Goal: Task Accomplishment & Management: Use online tool/utility

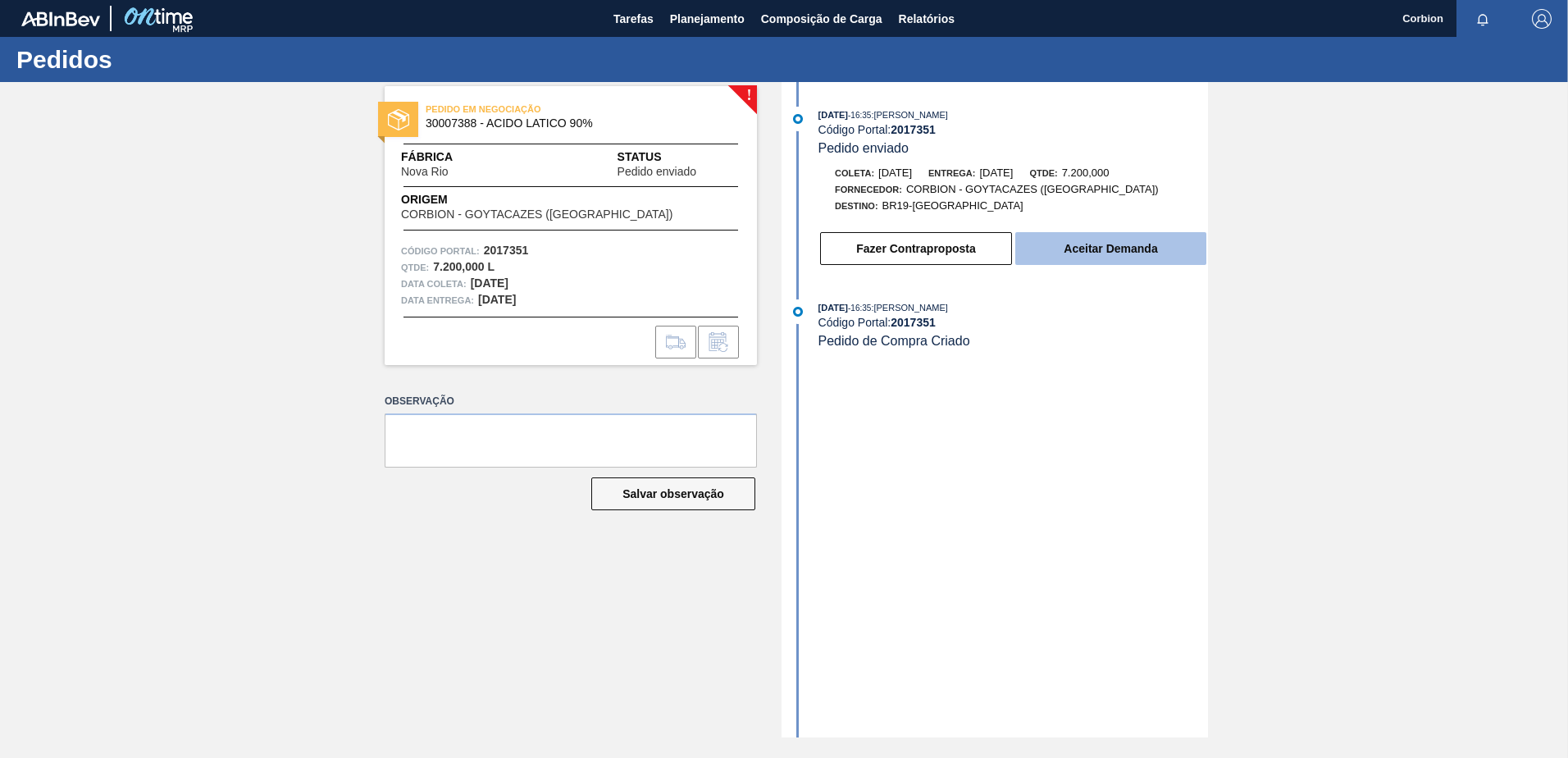
click at [1121, 246] on button "Aceitar Demanda" at bounding box center [1111, 249] width 192 height 33
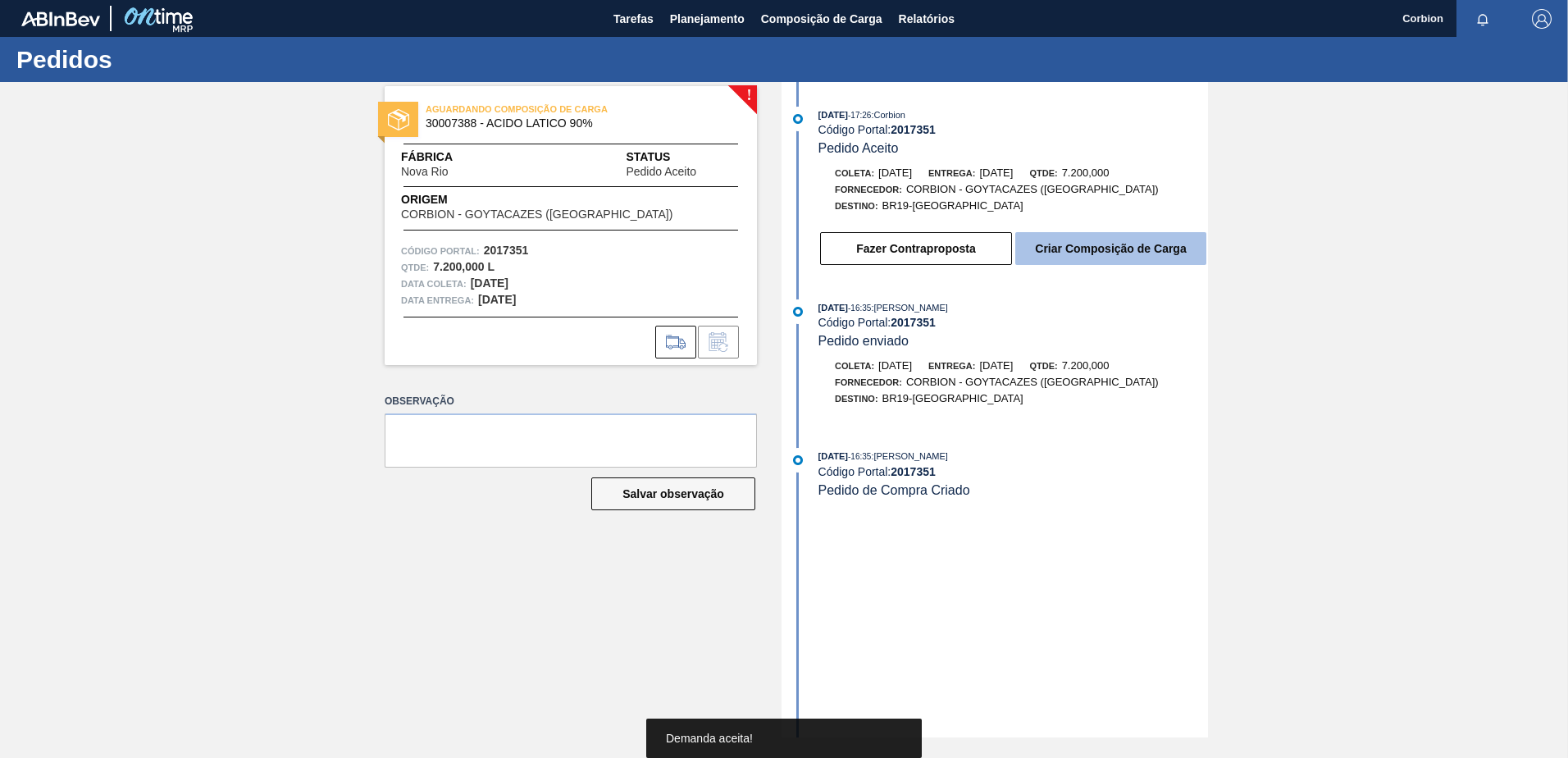
click at [1073, 250] on button "Criar Composição de Carga" at bounding box center [1111, 249] width 192 height 33
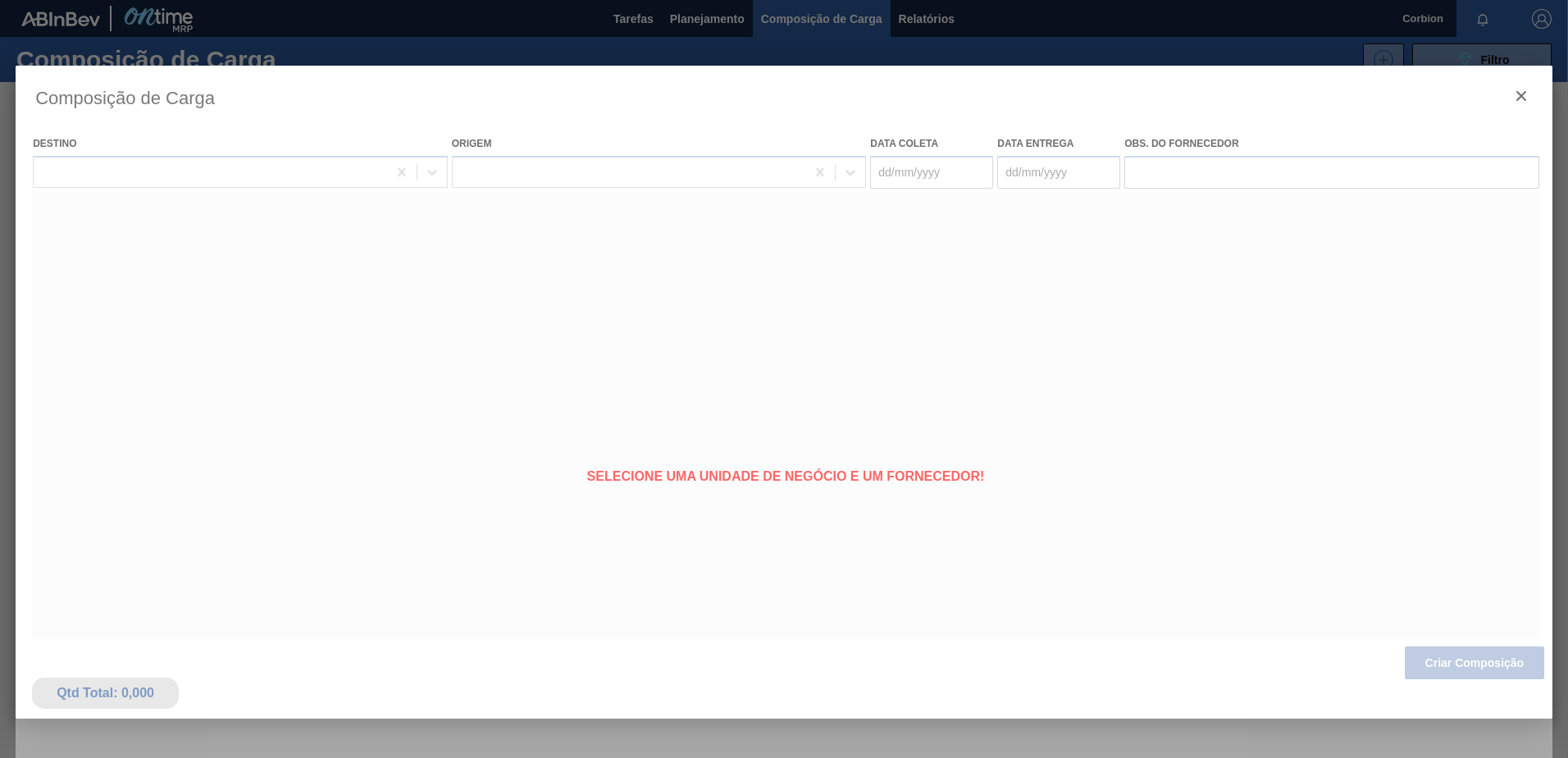
type coleta "[DATE]"
type entrega "[DATE]"
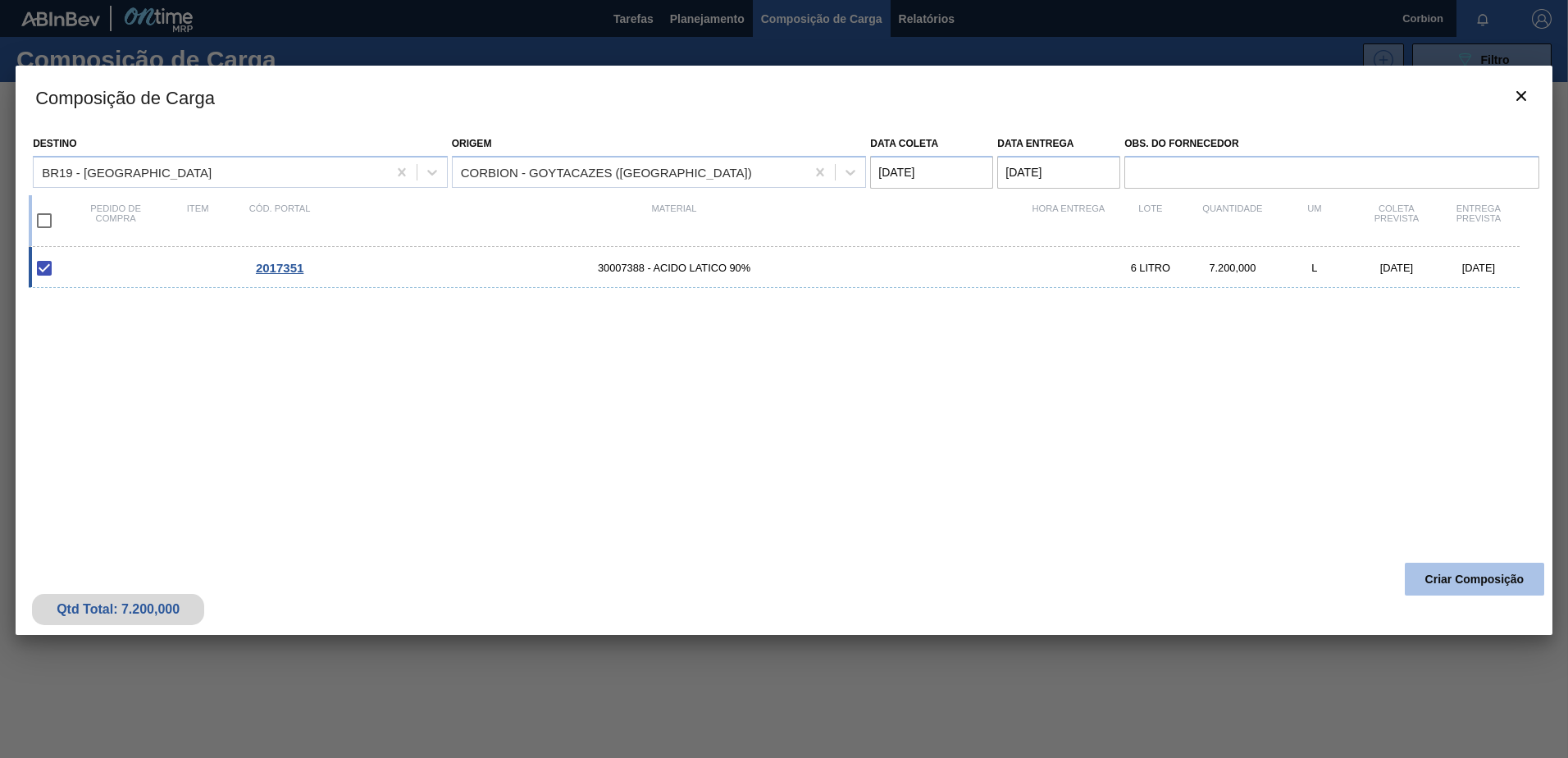
click at [1464, 586] on button "Criar Composição" at bounding box center [1475, 579] width 139 height 33
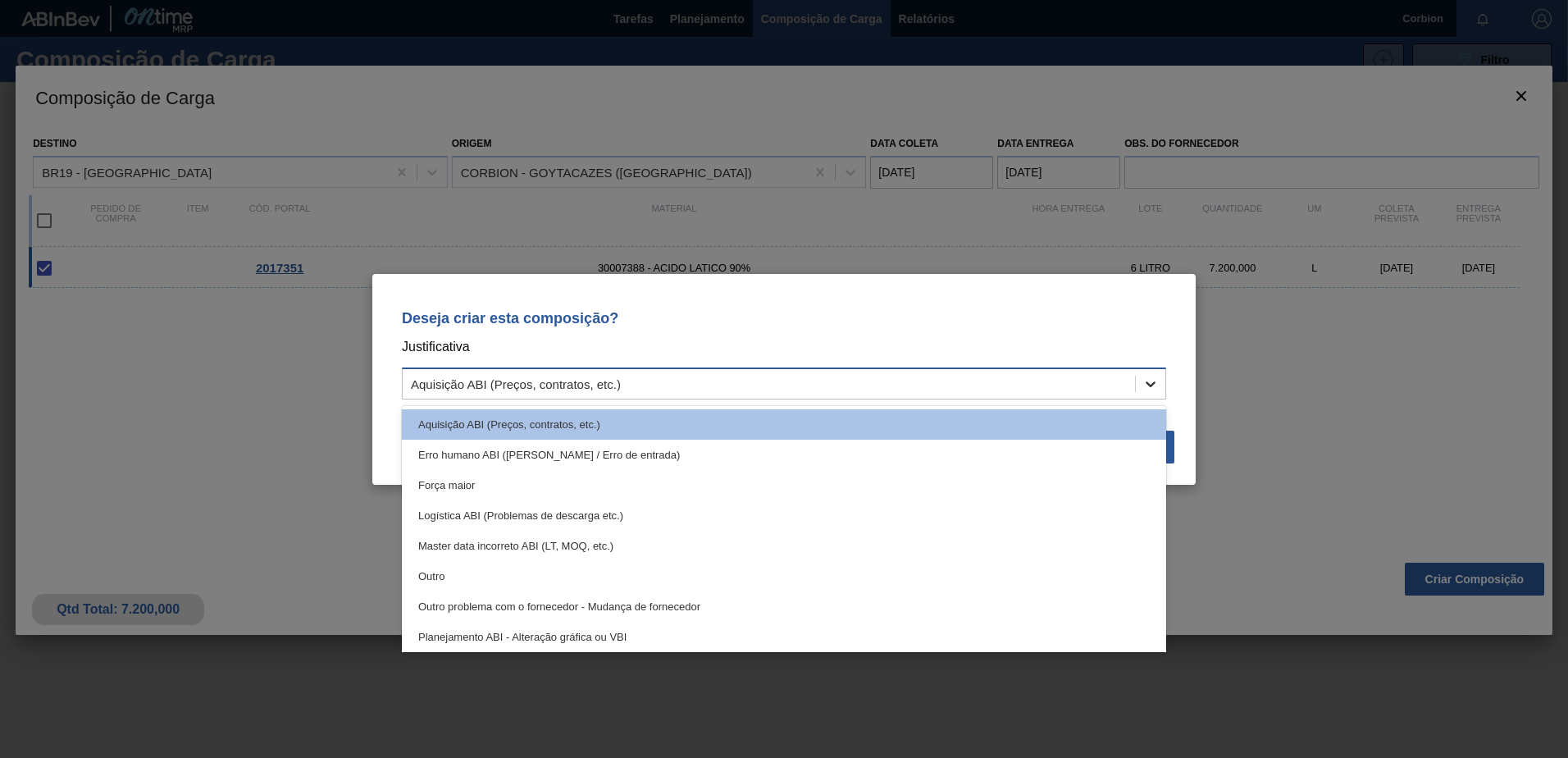
click at [1151, 383] on icon at bounding box center [1150, 383] width 17 height 17
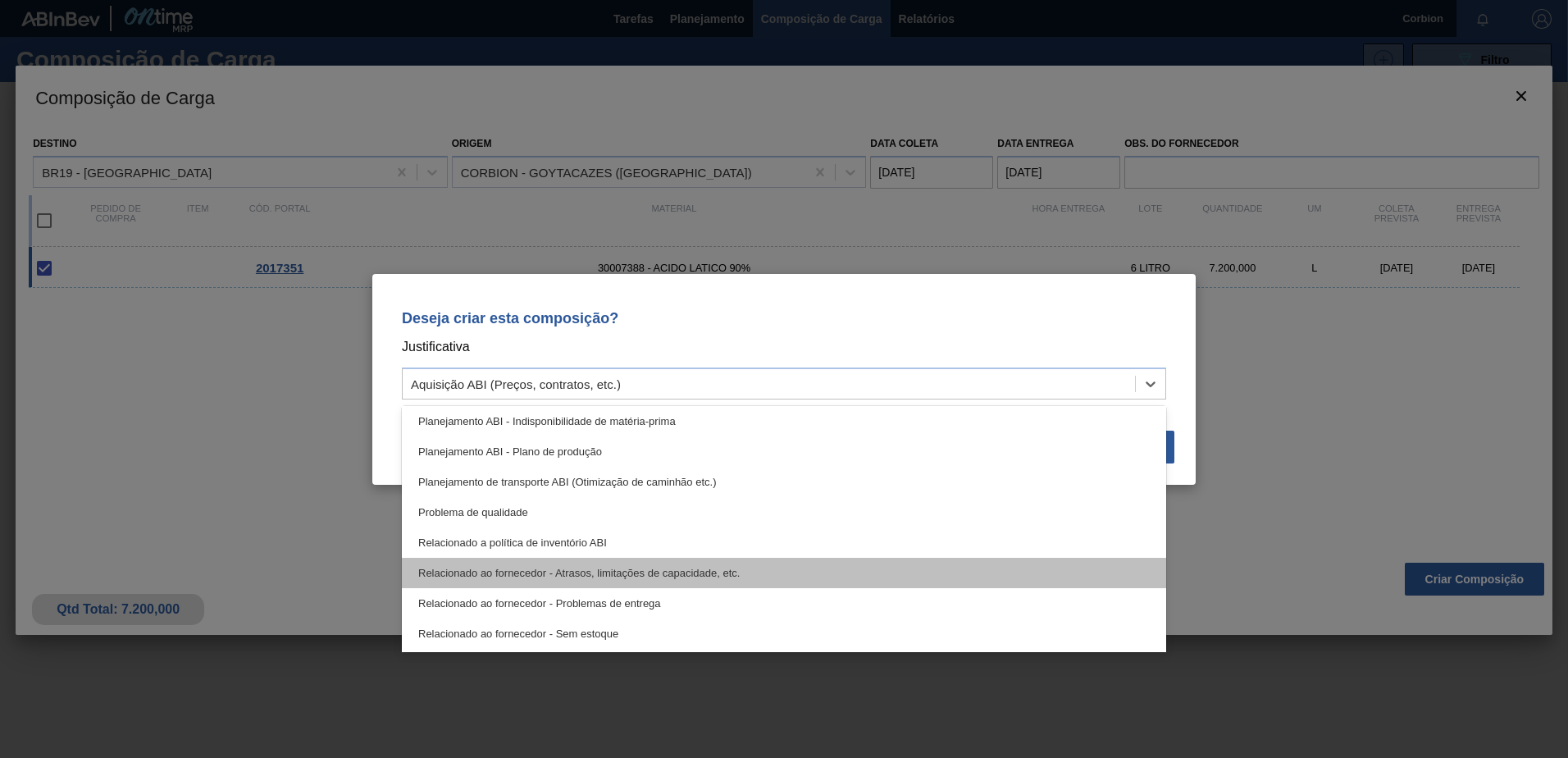
scroll to position [164, 0]
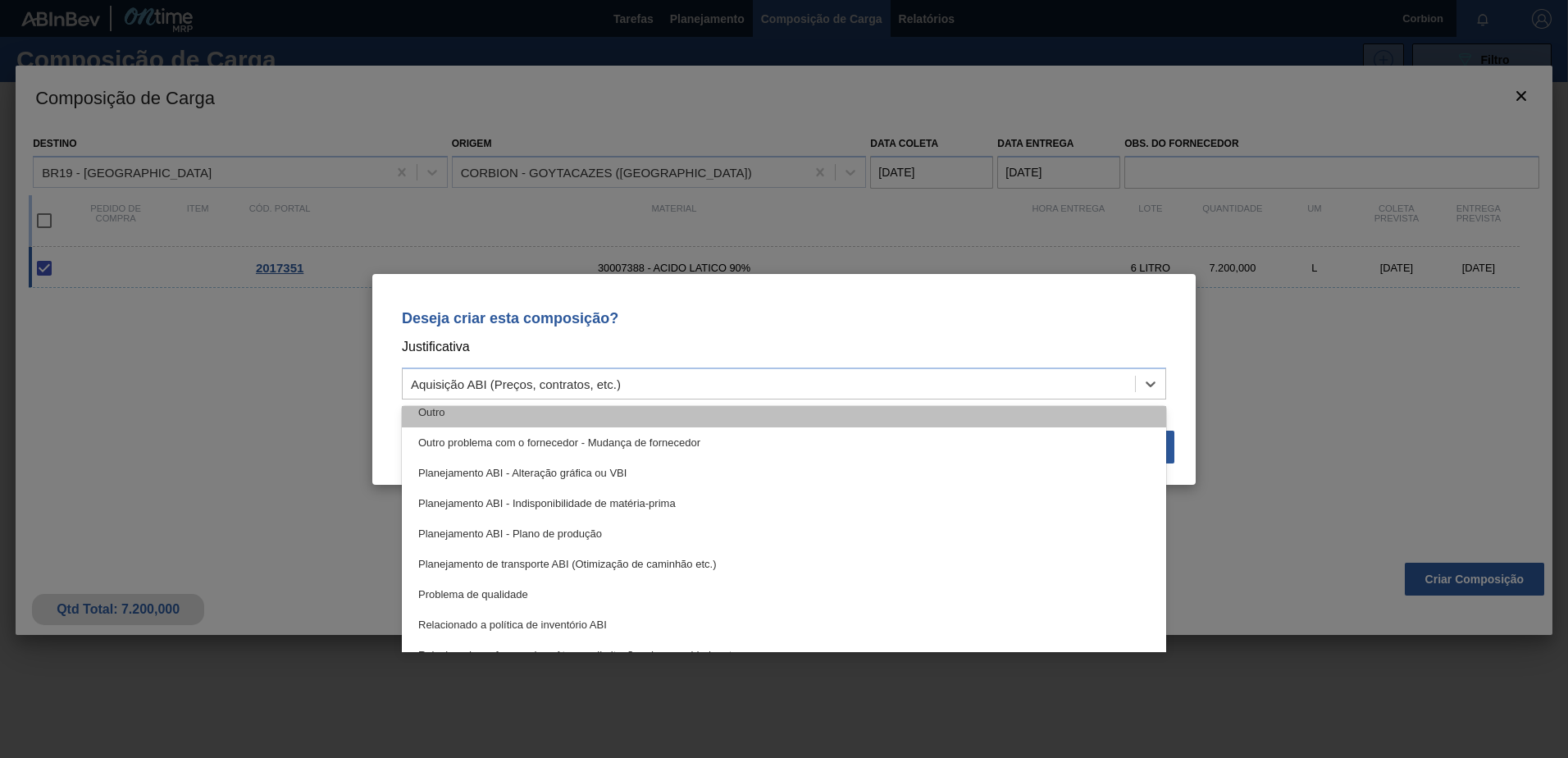
click at [460, 420] on div "Outro" at bounding box center [784, 411] width 764 height 30
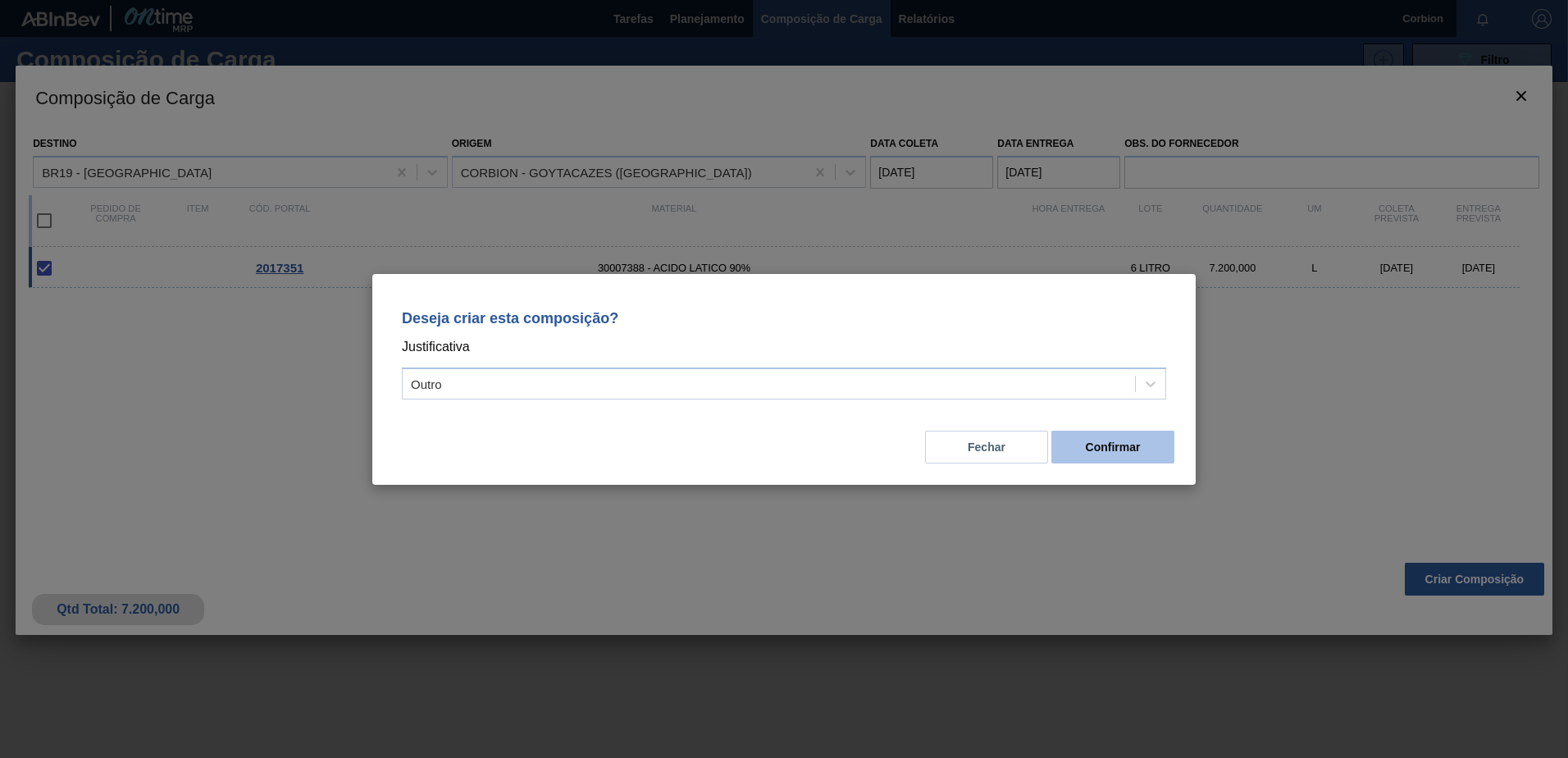
click at [1113, 446] on button "Confirmar" at bounding box center [1113, 447] width 123 height 33
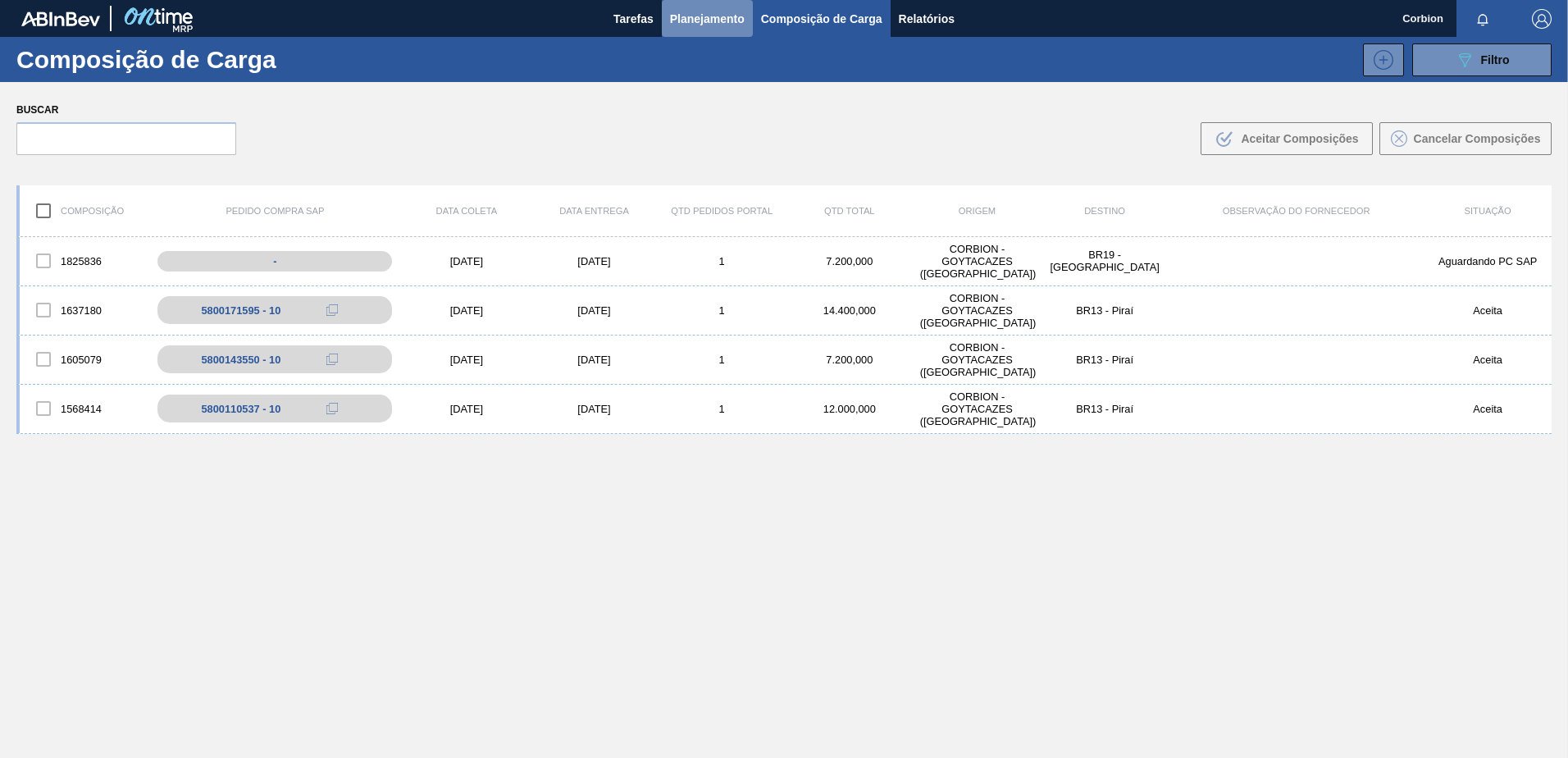
click at [705, 21] on span "Planejamento" at bounding box center [707, 18] width 75 height 19
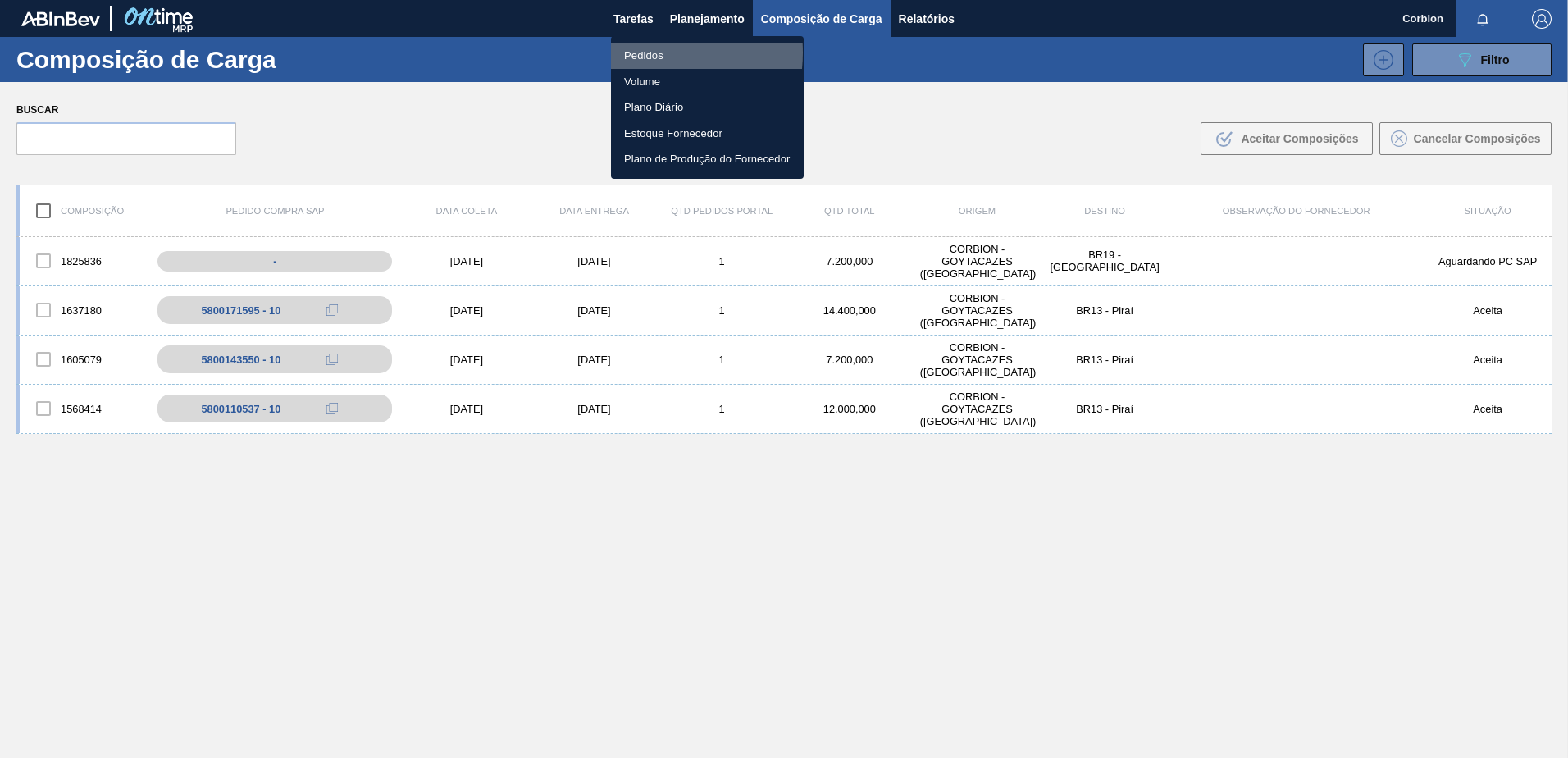
click at [642, 52] on li "Pedidos" at bounding box center [708, 55] width 192 height 26
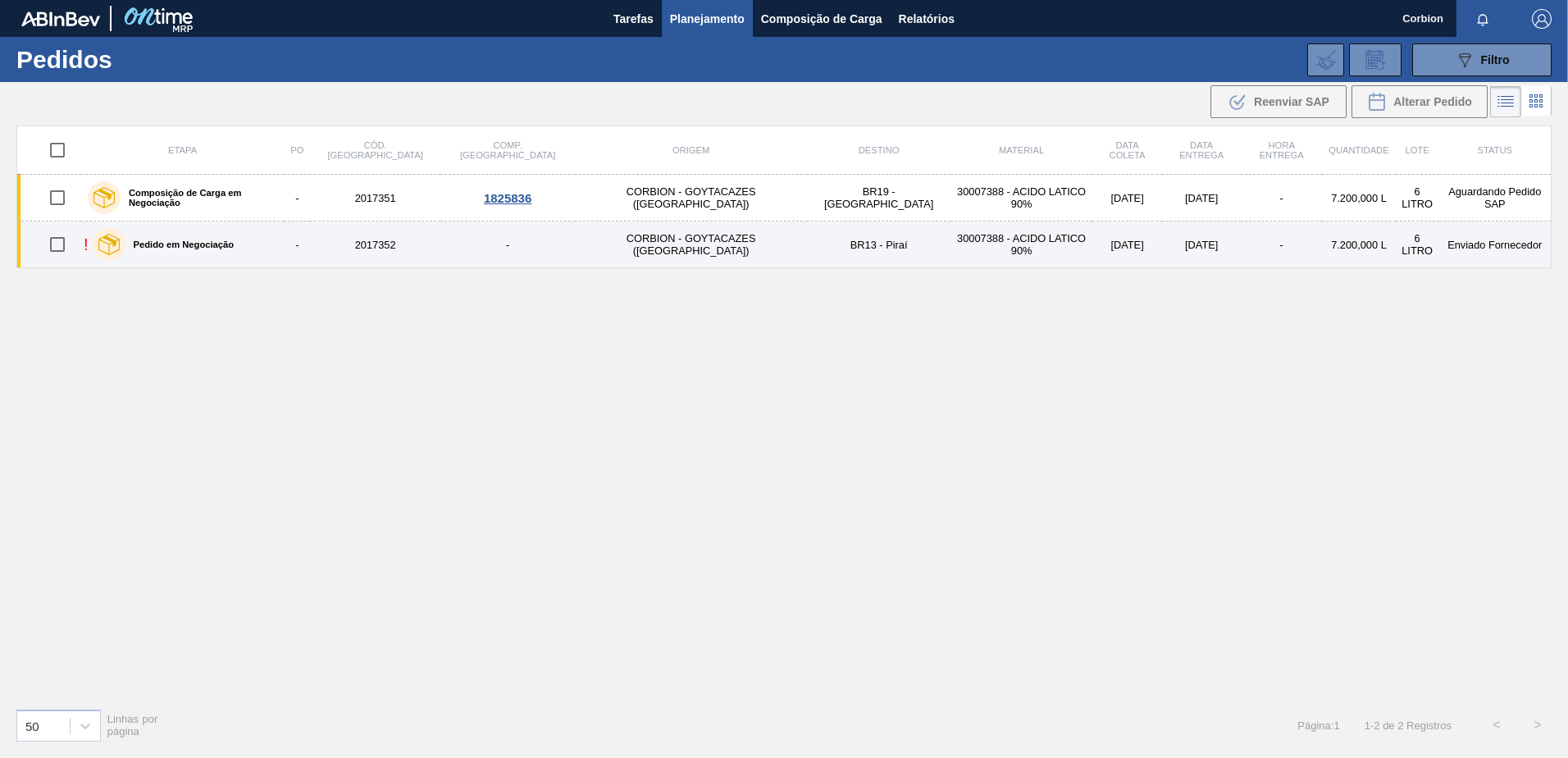
click at [375, 242] on td "2017352" at bounding box center [374, 245] width 129 height 47
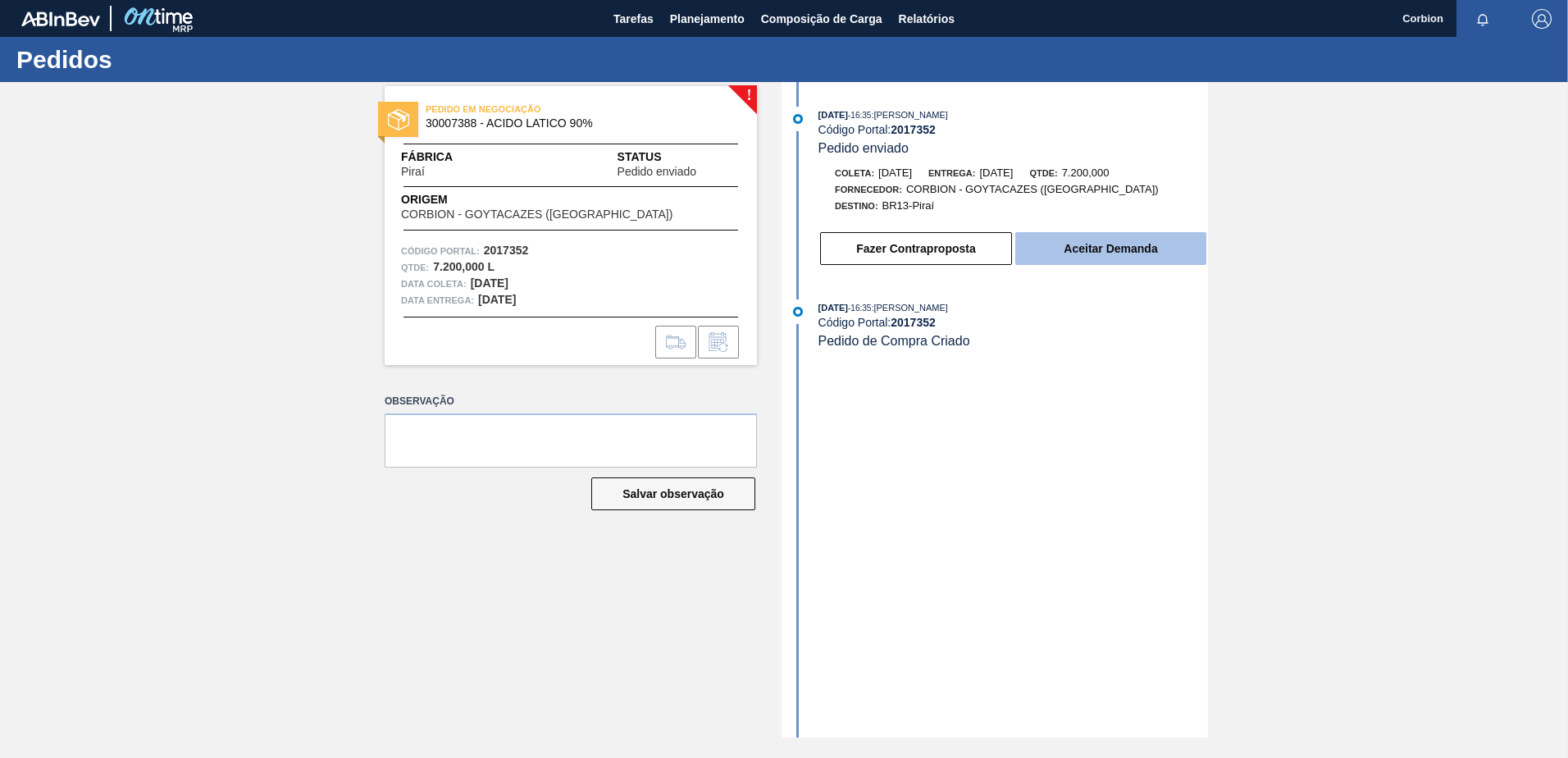
click at [1113, 253] on button "Aceitar Demanda" at bounding box center [1111, 249] width 192 height 33
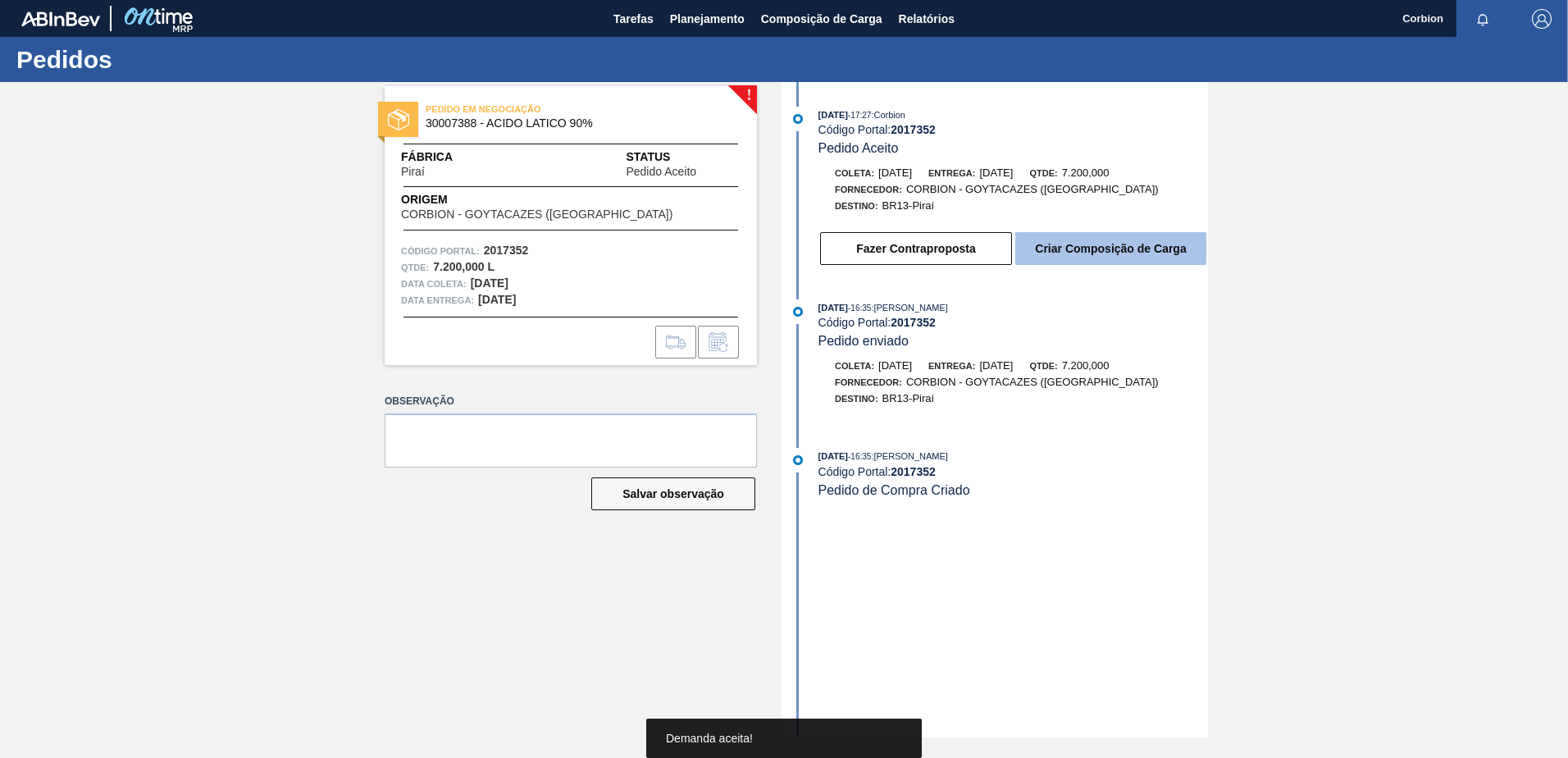
click at [1098, 250] on button "Criar Composição de Carga" at bounding box center [1111, 249] width 192 height 33
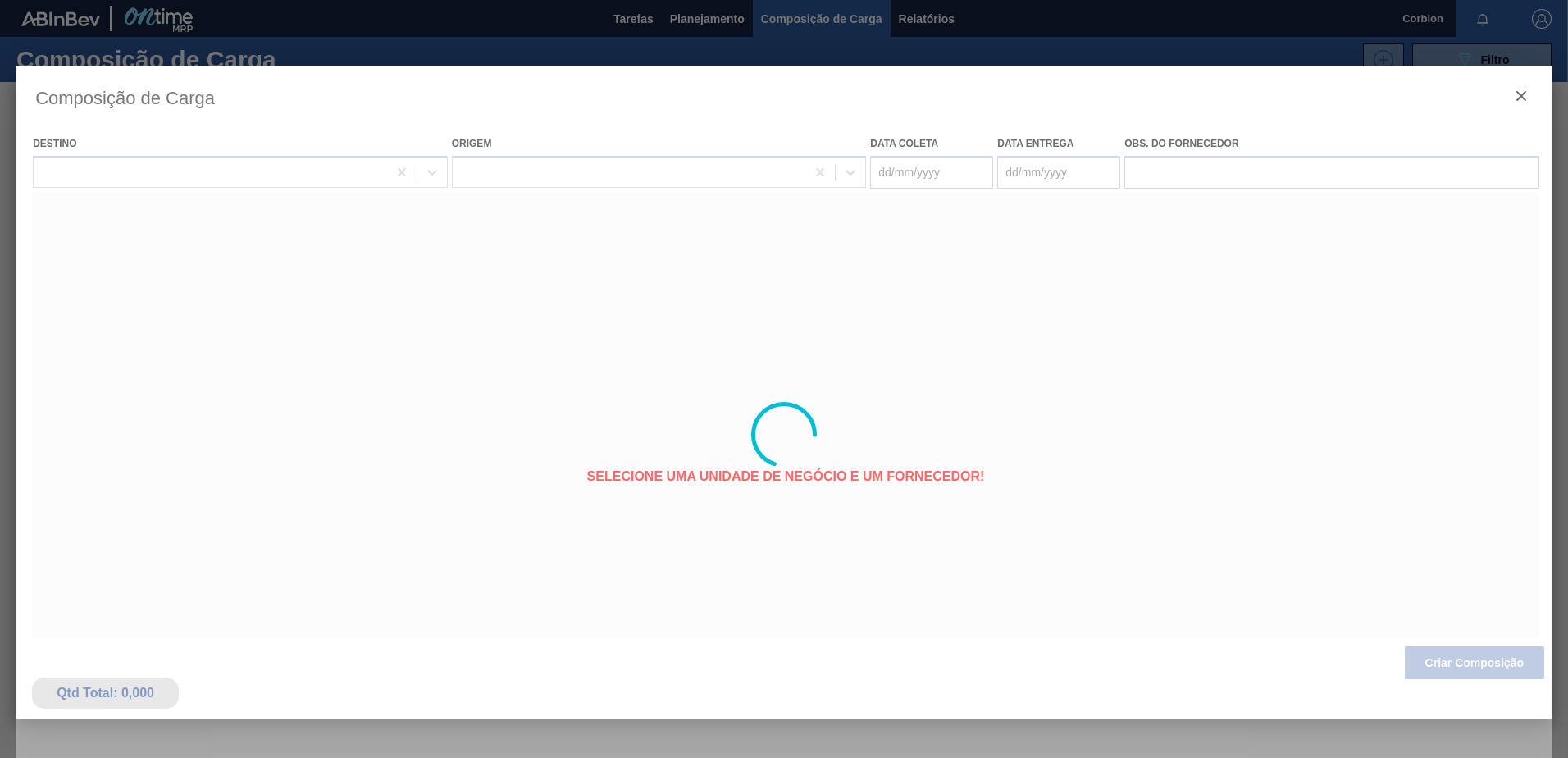
type coleta "[DATE]"
type entrega "[DATE]"
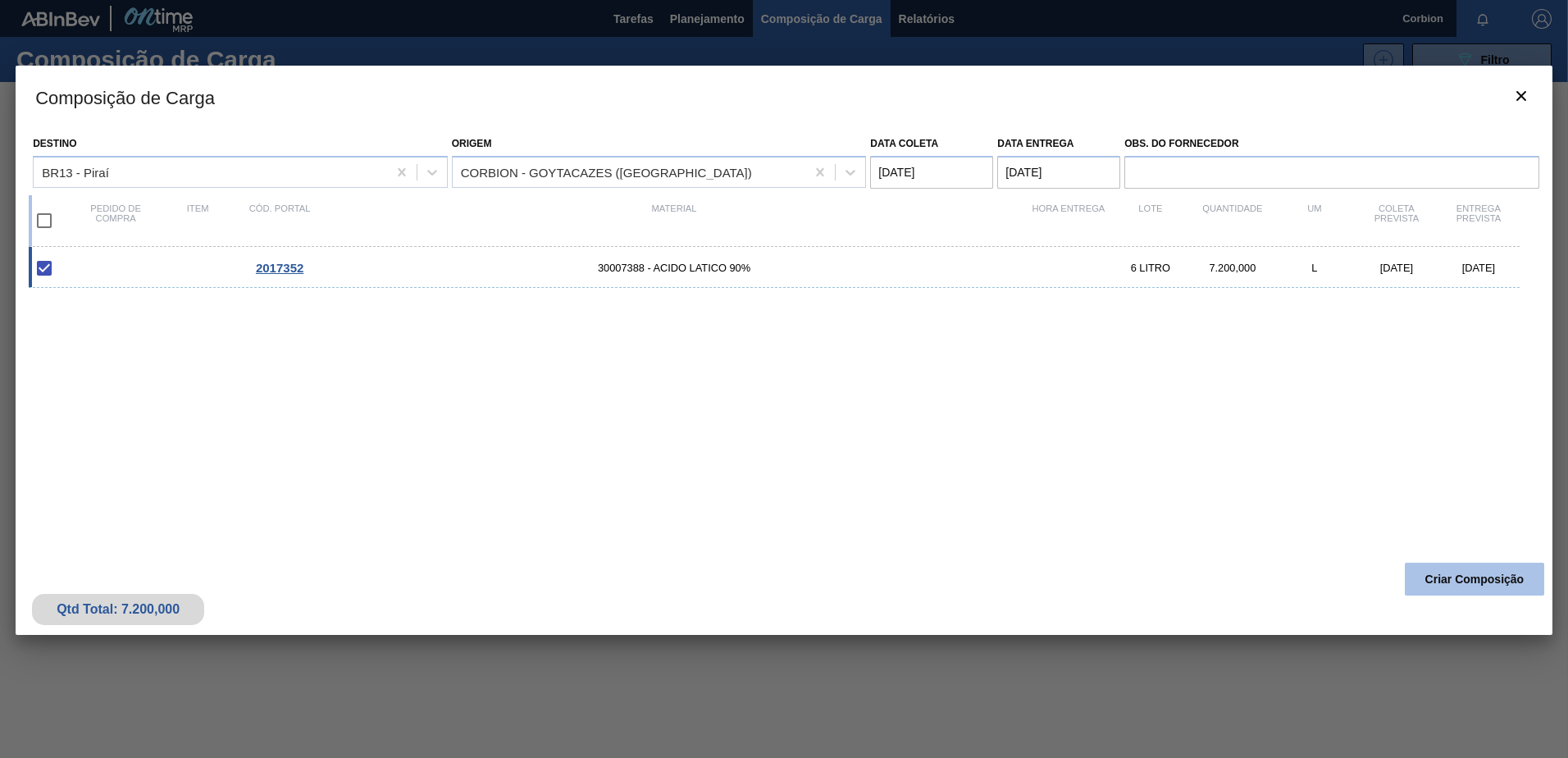
click at [1446, 576] on button "Criar Composição" at bounding box center [1475, 579] width 139 height 33
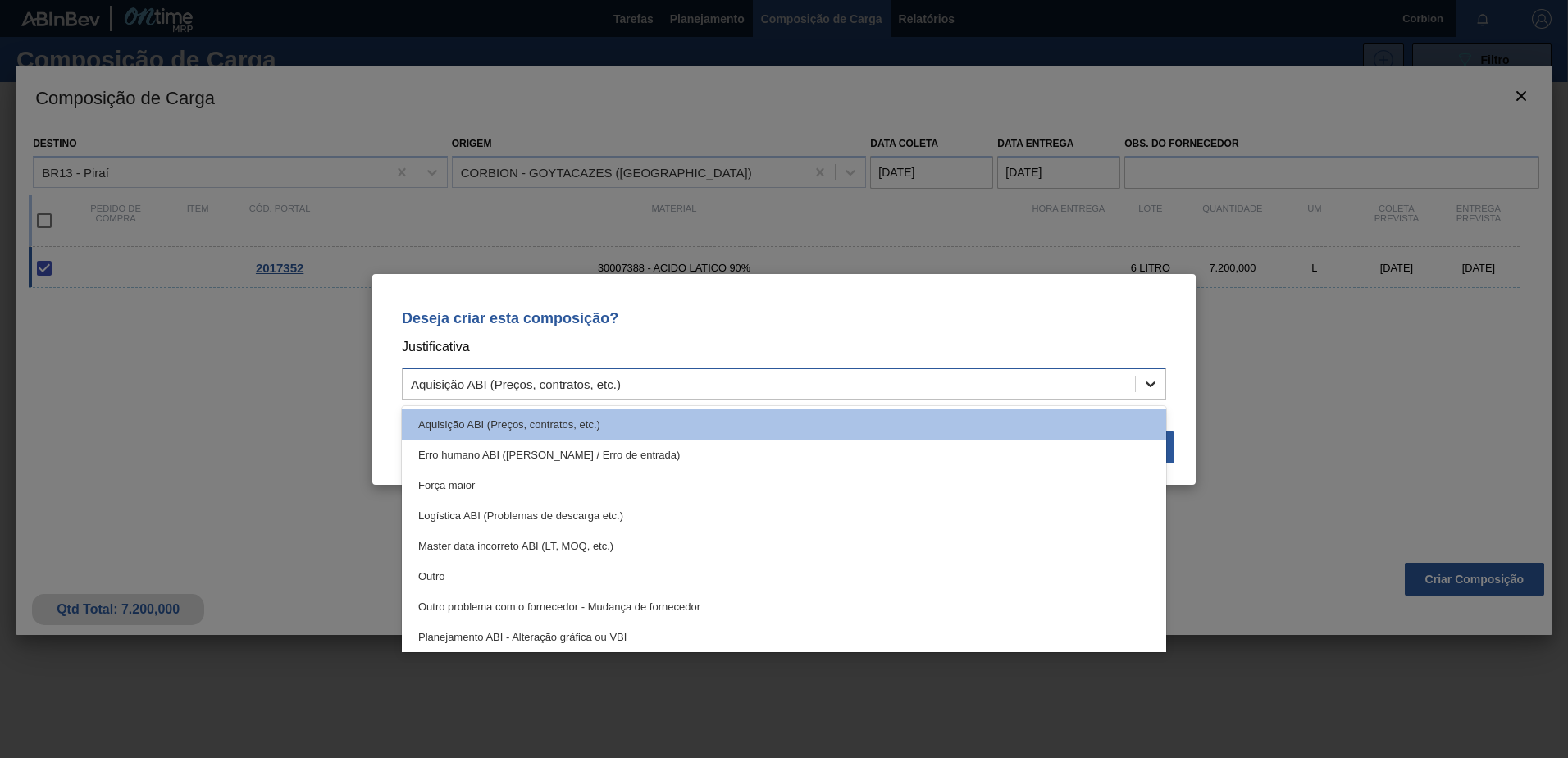
click at [1146, 390] on icon at bounding box center [1150, 383] width 17 height 17
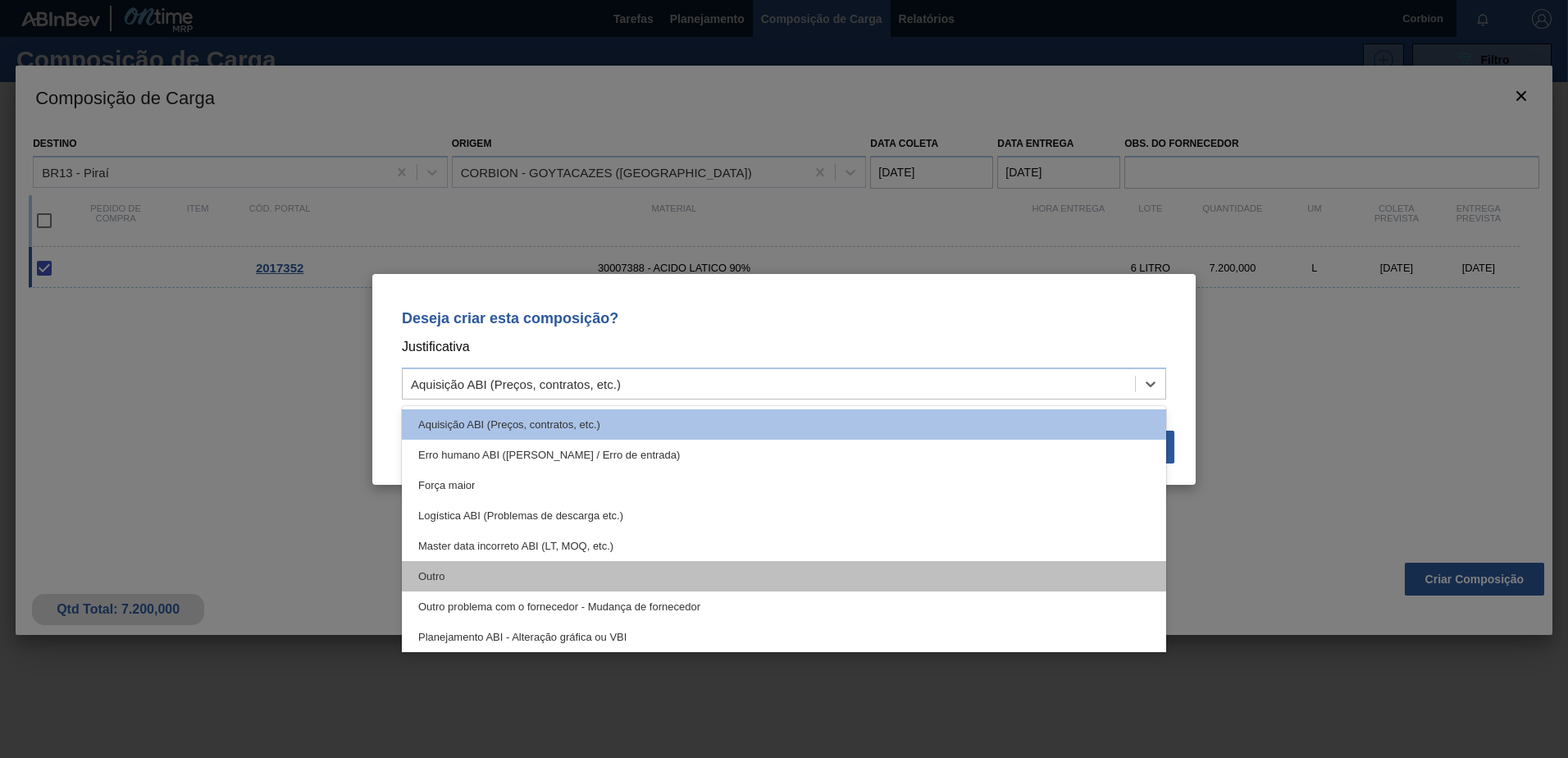
click at [472, 571] on div "Outro" at bounding box center [784, 575] width 764 height 30
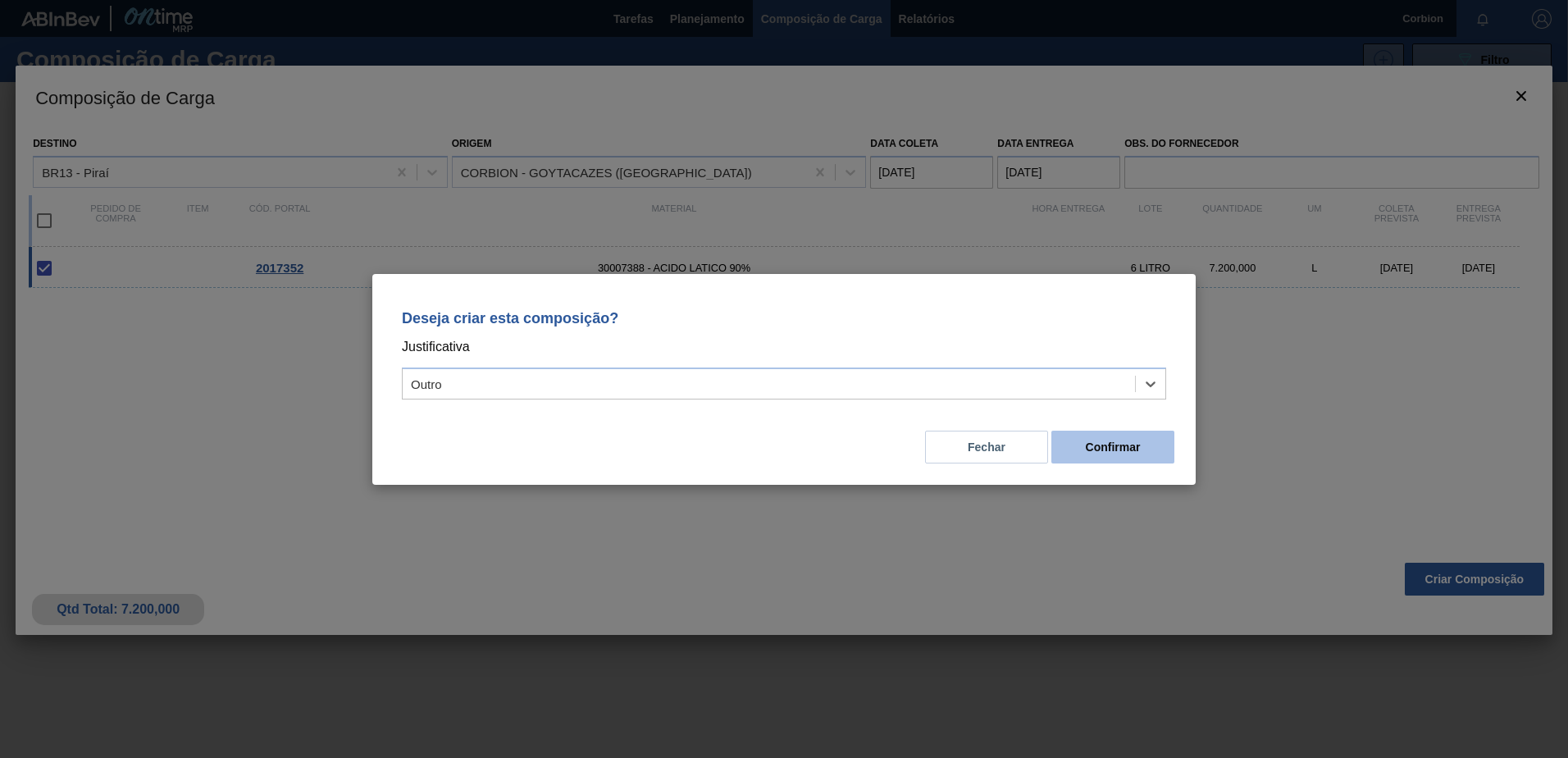
click at [1096, 438] on button "Confirmar" at bounding box center [1113, 447] width 123 height 33
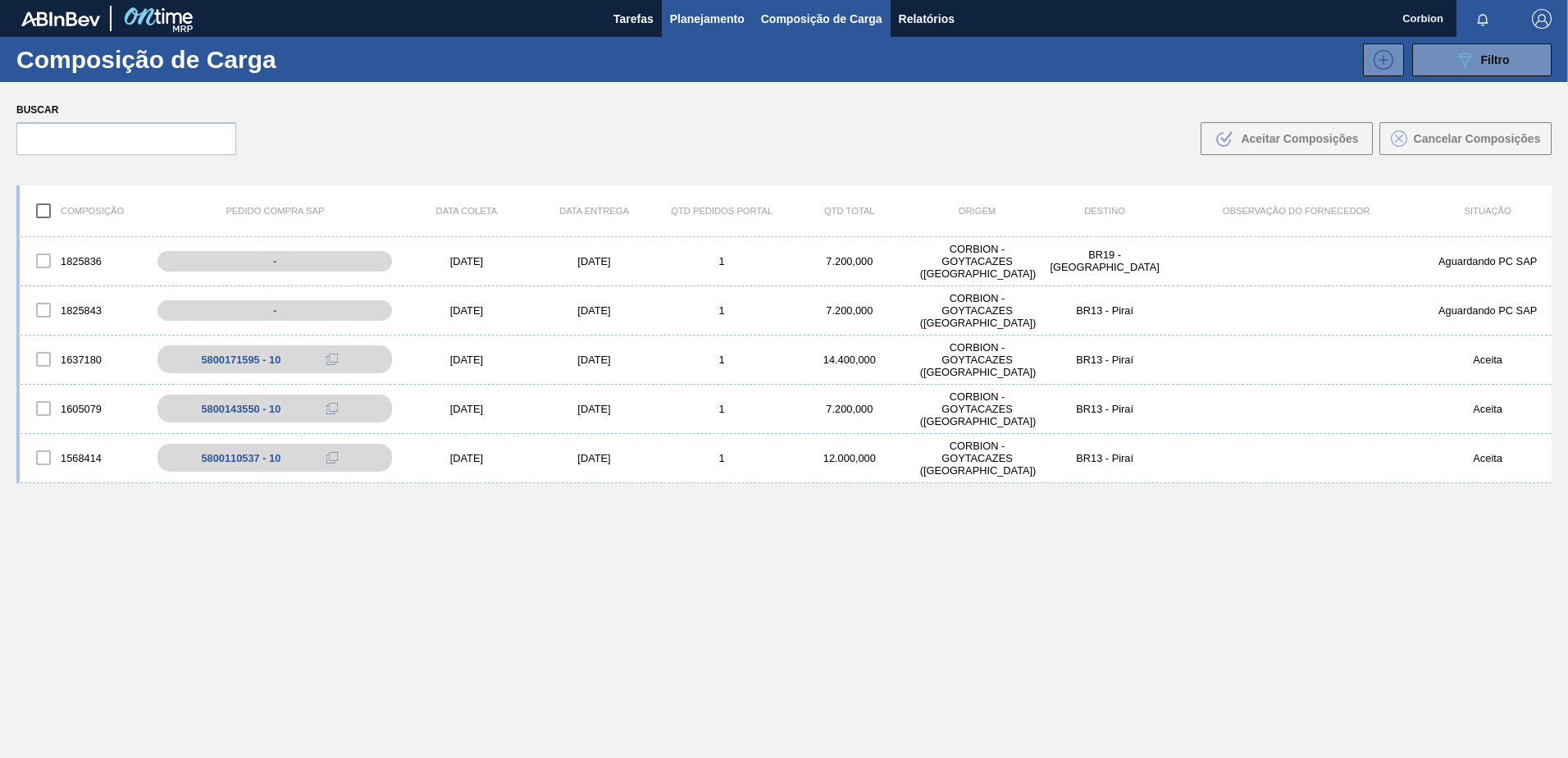
click at [689, 18] on span "Planejamento" at bounding box center [707, 18] width 75 height 19
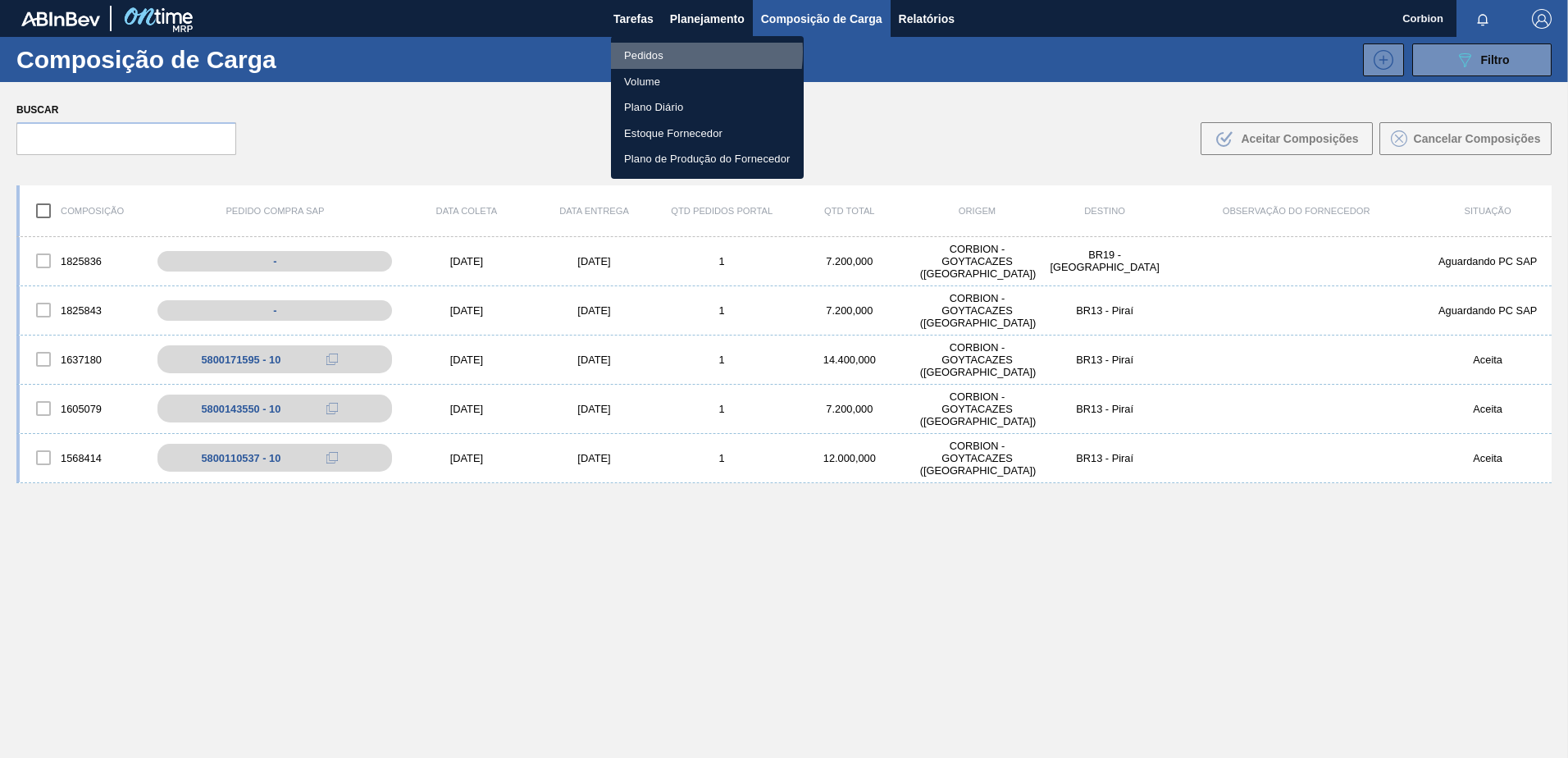
click at [660, 52] on li "Pedidos" at bounding box center [708, 55] width 192 height 26
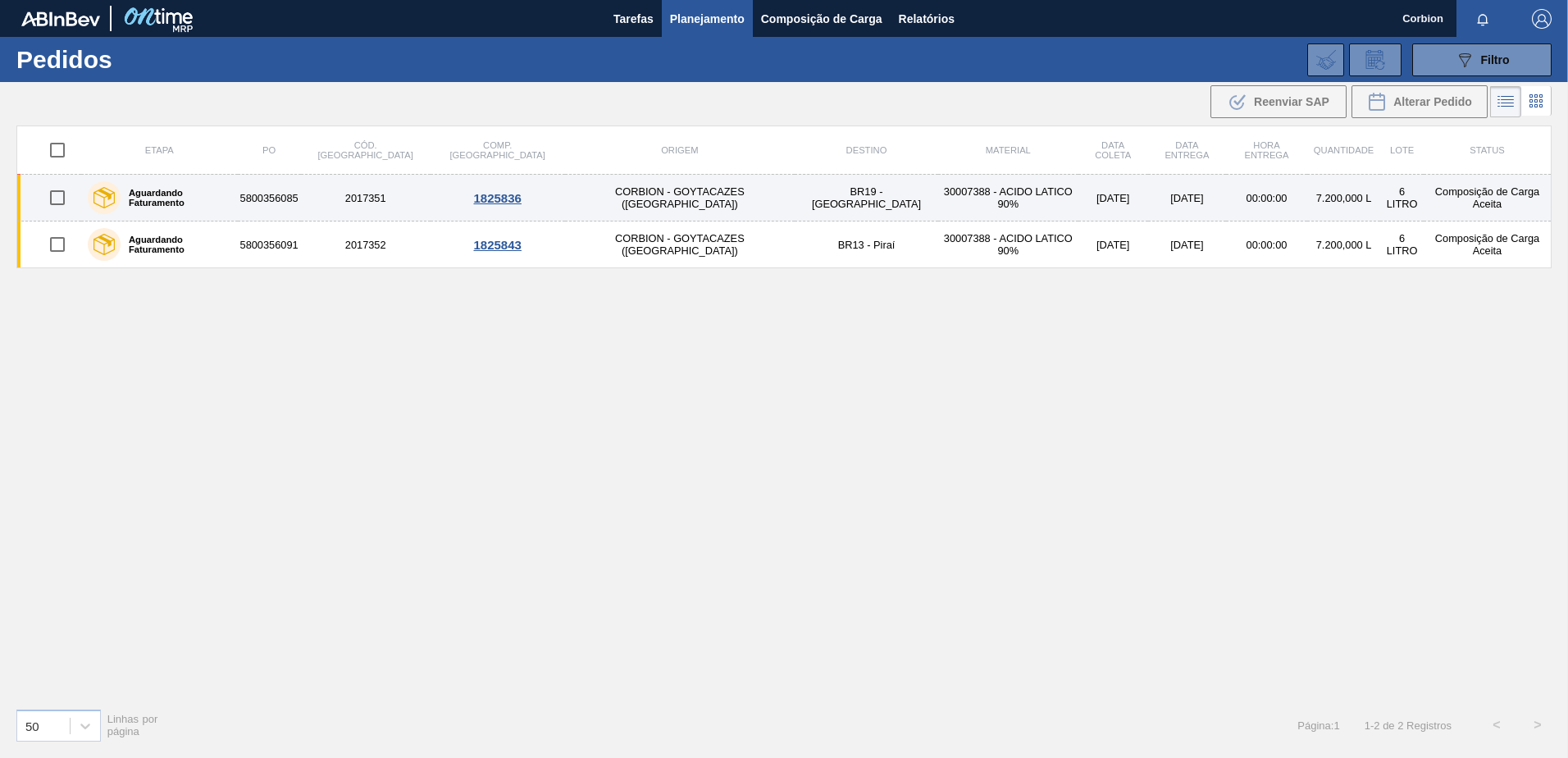
click at [59, 190] on input "checkbox" at bounding box center [56, 197] width 34 height 34
checkbox input "true"
click at [235, 185] on div "Aguardando Faturamento" at bounding box center [159, 197] width 152 height 41
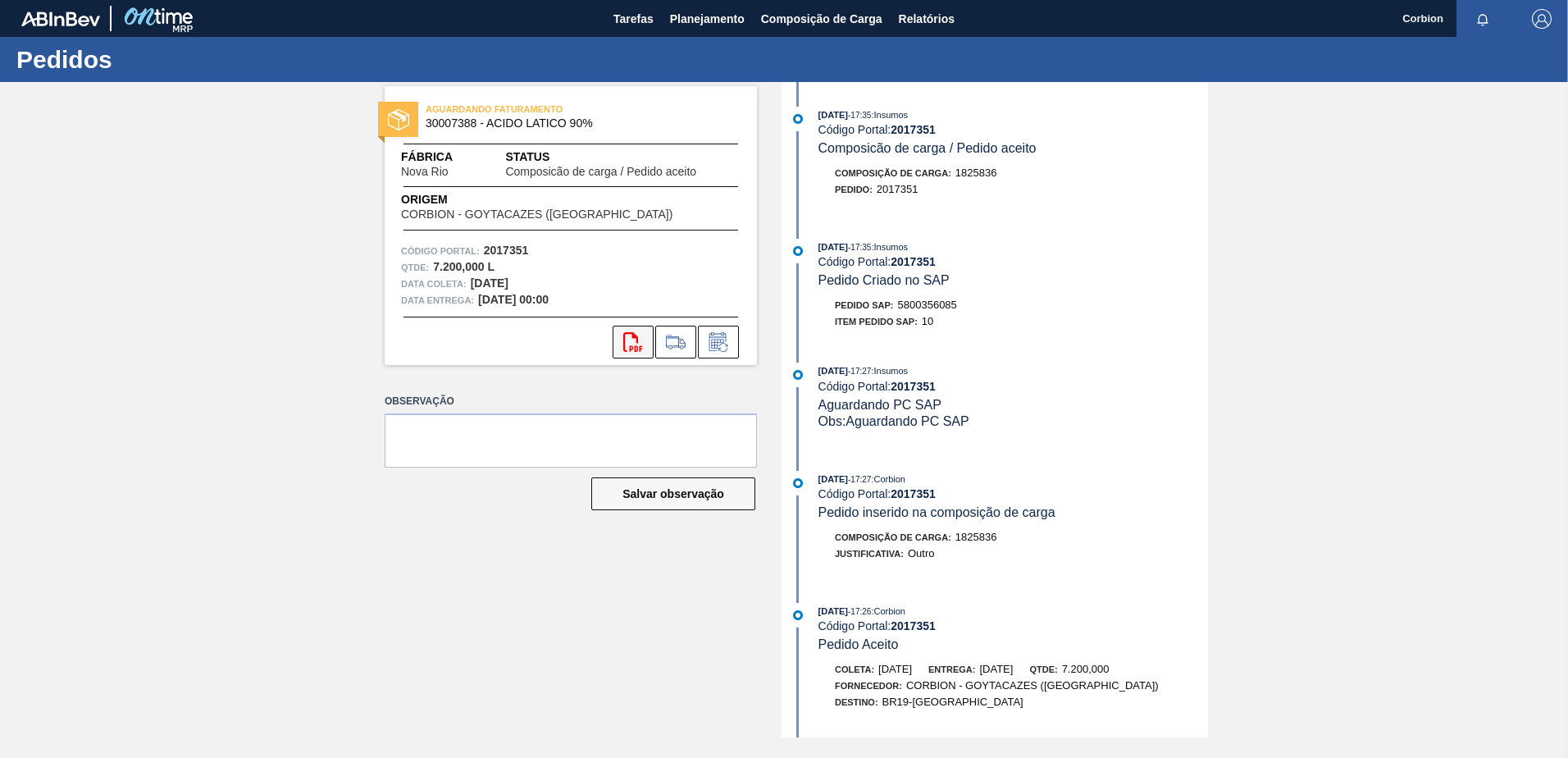
click at [630, 339] on icon "svg{fill:#ff0000}" at bounding box center [633, 342] width 19 height 19
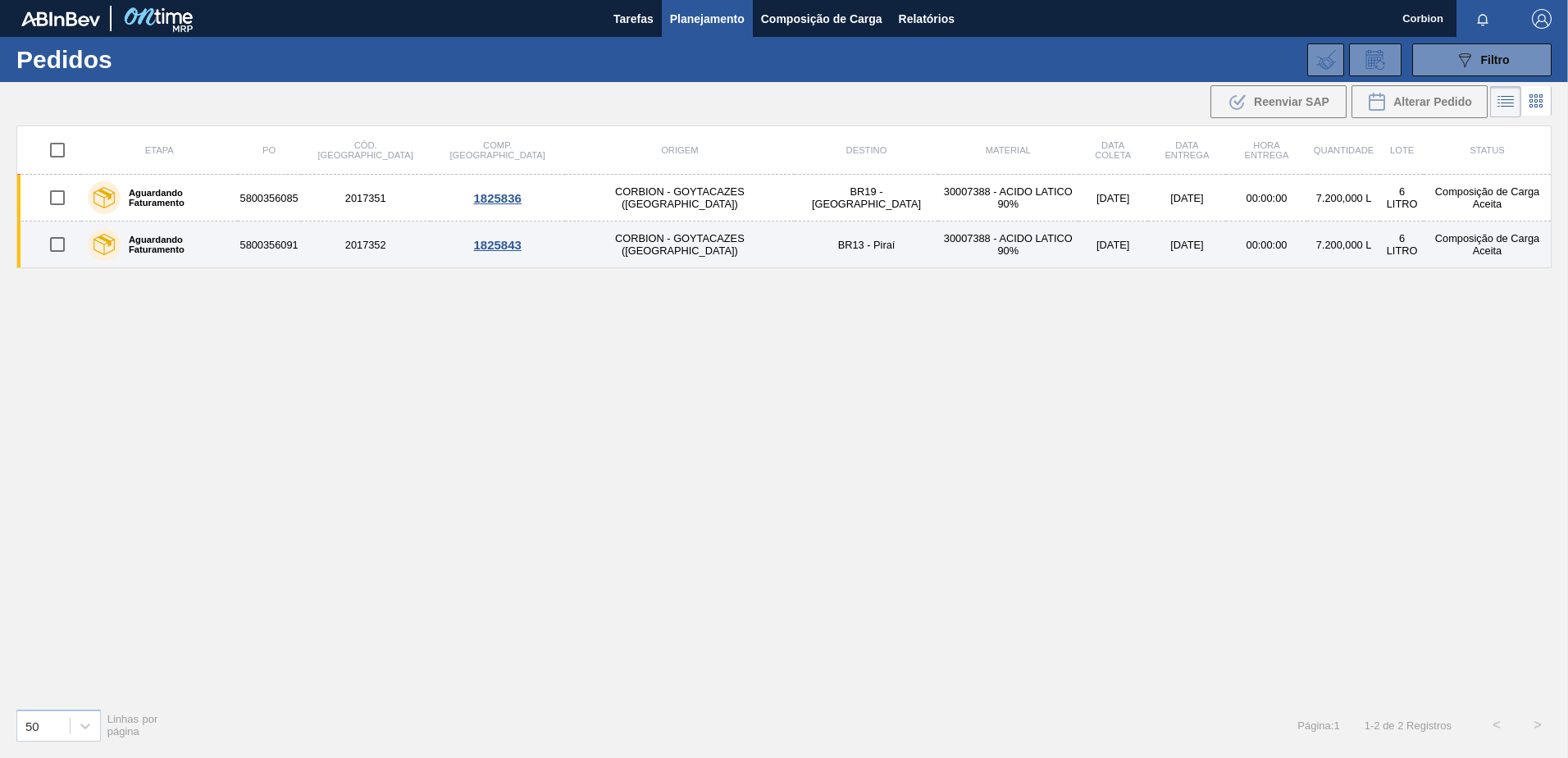
click at [301, 246] on td "5800356091" at bounding box center [269, 245] width 63 height 47
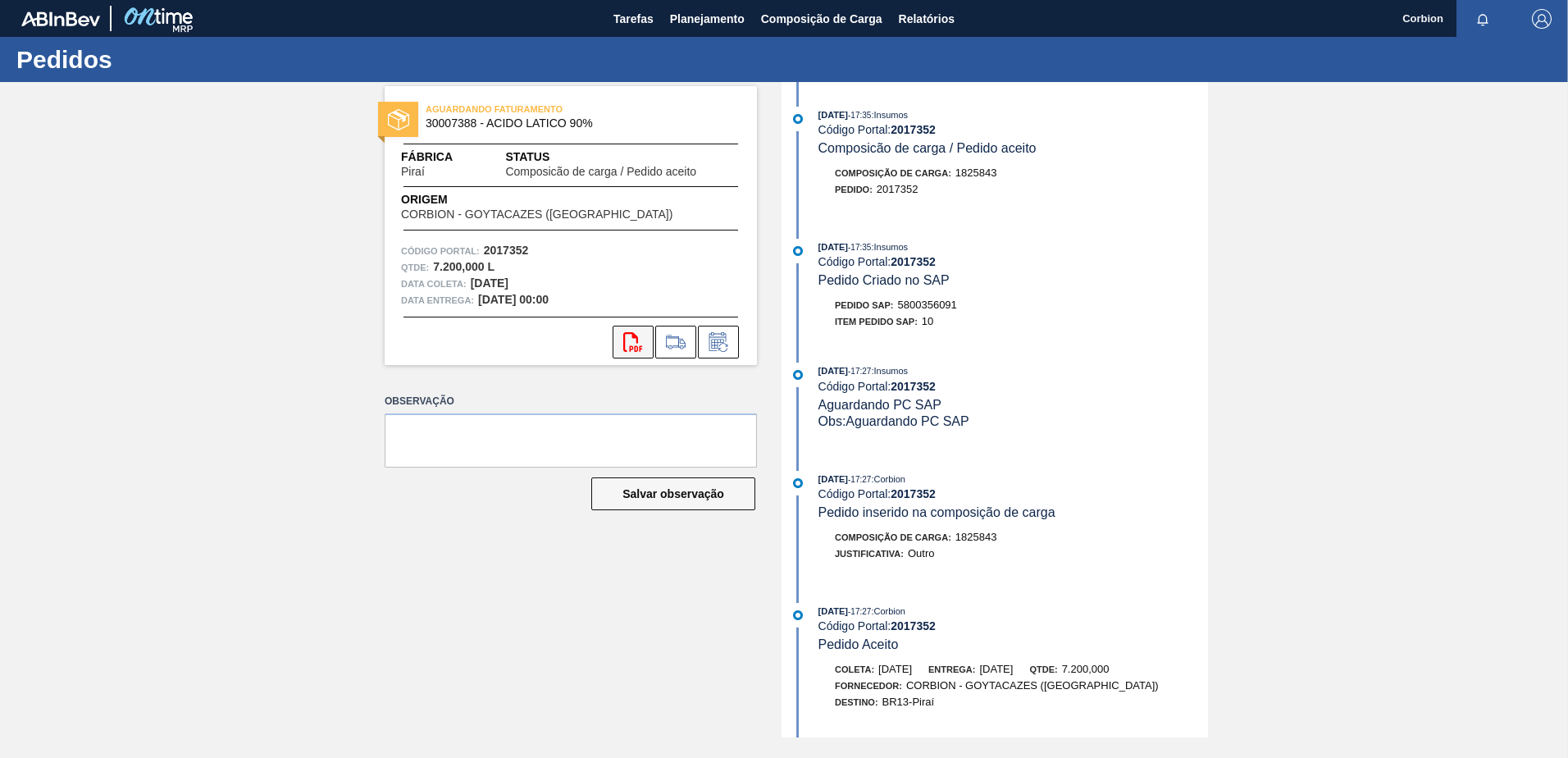
click at [631, 330] on button "svg{fill:#ff0000}" at bounding box center [633, 342] width 41 height 33
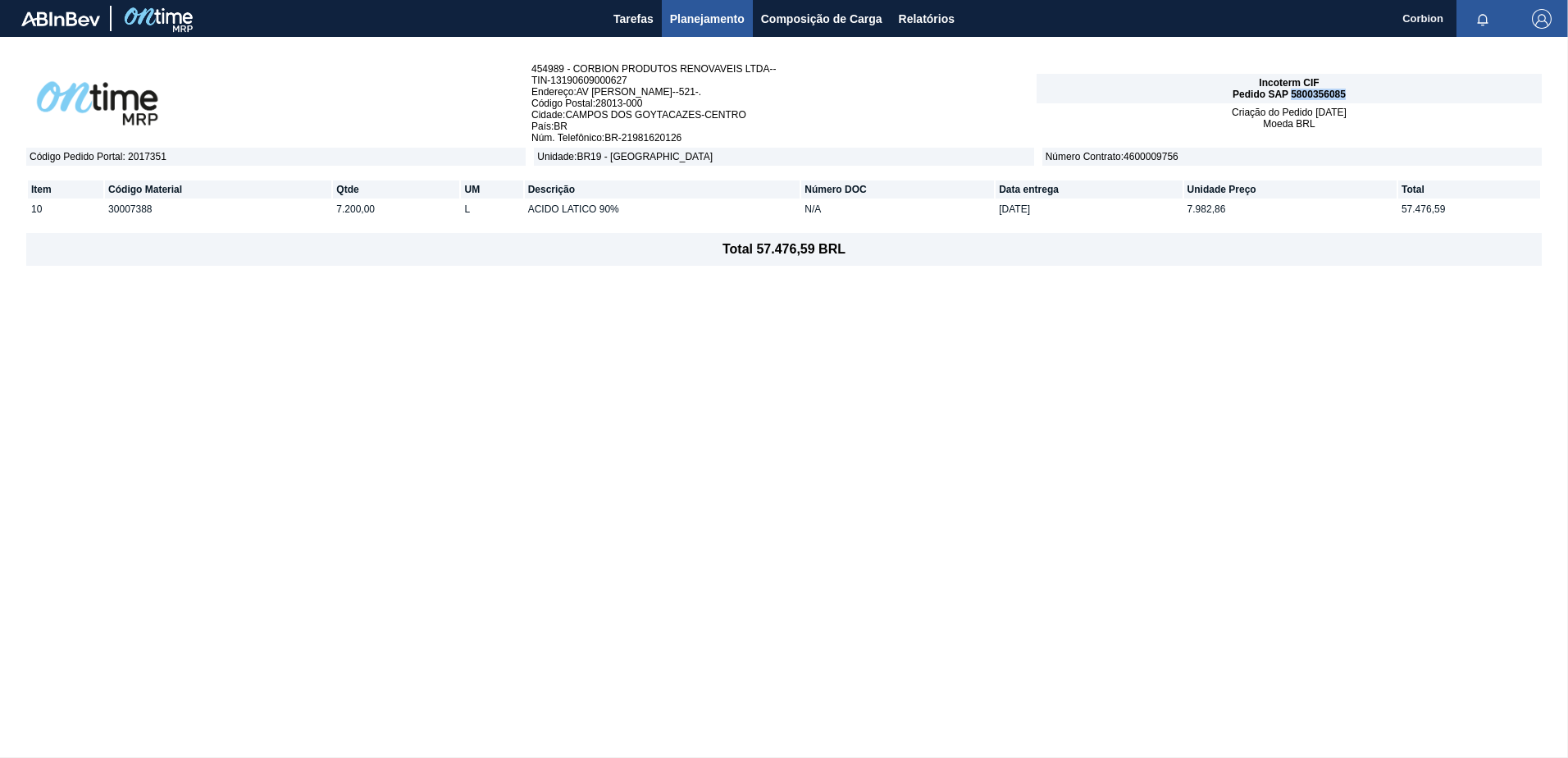
drag, startPoint x: 1351, startPoint y: 91, endPoint x: 1293, endPoint y: 95, distance: 58.1
click at [1293, 95] on div "Incoterm CIF Pedido SAP 5800356085" at bounding box center [1290, 88] width 505 height 29
copy span "5800356085"
click at [1090, 392] on div "454989 - CORBION PRODUTOS RENOVAVEIS LTDA-- TIN - 13190609000627 Endereço : AV …" at bounding box center [784, 396] width 1568 height 720
drag, startPoint x: 1357, startPoint y: 90, endPoint x: 1292, endPoint y: 94, distance: 65.1
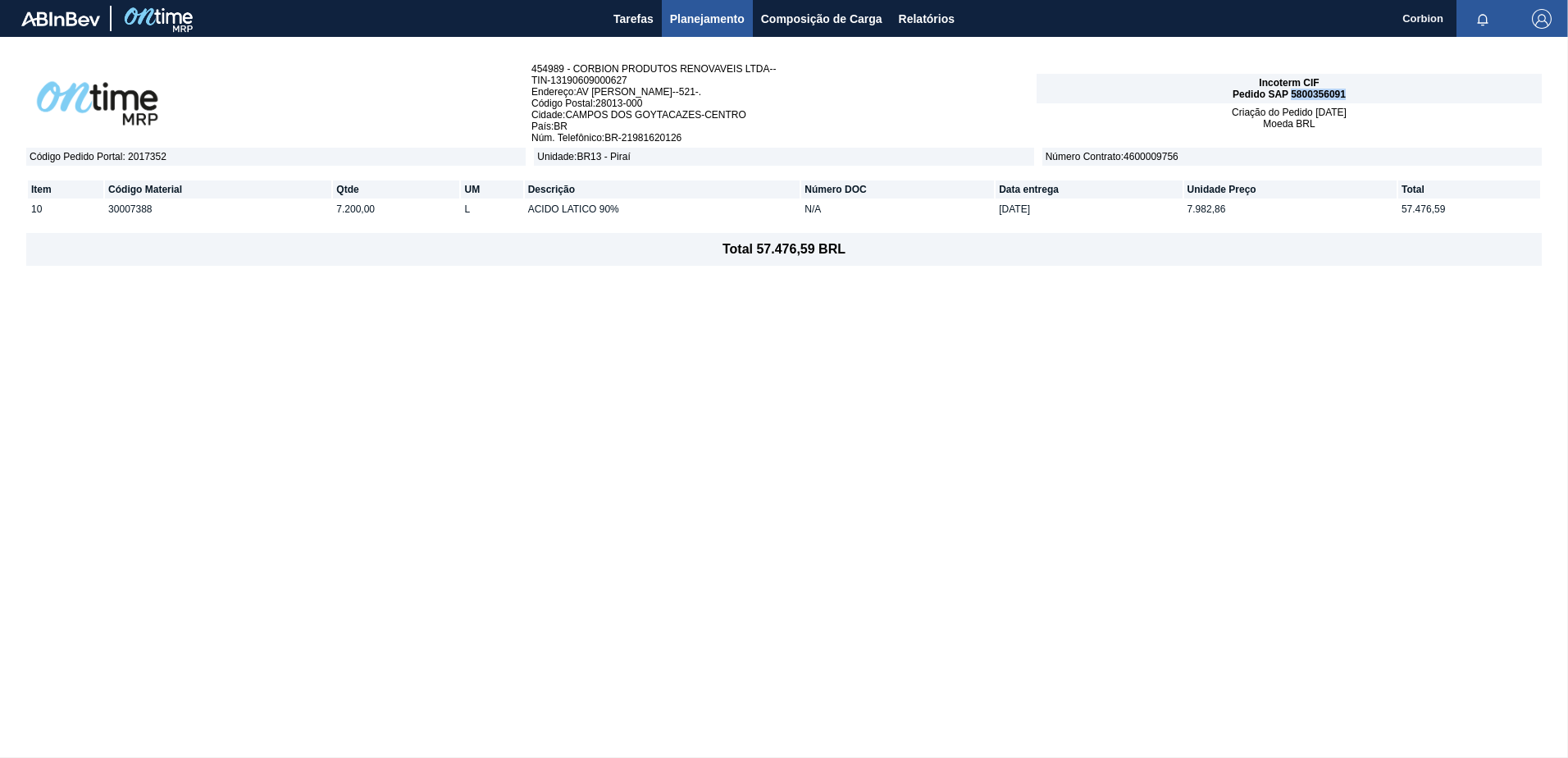
click at [1292, 94] on div "Incoterm CIF Pedido SAP 5800356091" at bounding box center [1290, 88] width 505 height 29
copy span "5800356091"
click at [1104, 554] on div "454989 - CORBION PRODUTOS RENOVAVEIS LTDA-- TIN - 13190609000627 Endereço : AV …" at bounding box center [784, 396] width 1568 height 720
